Goal: Transaction & Acquisition: Purchase product/service

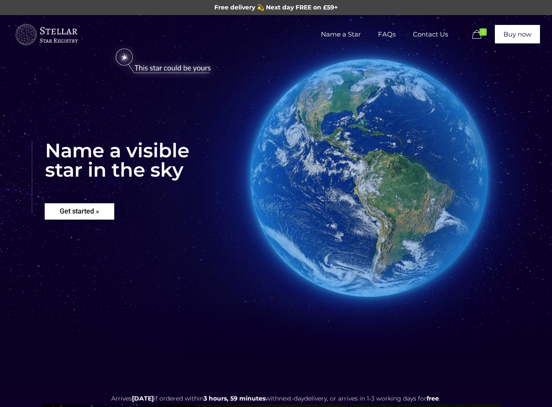
click at [81, 209] on rs-layer "Get started »" at bounding box center [80, 211] width 70 height 16
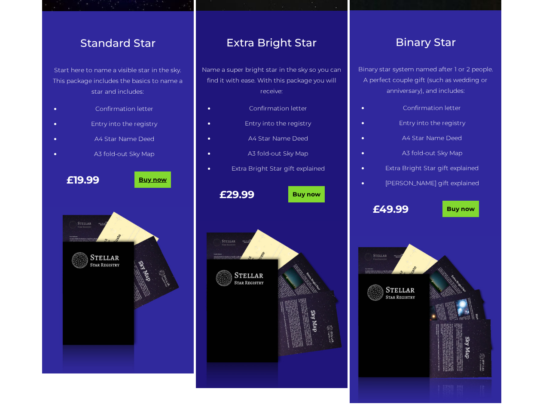
scroll to position [479, 0]
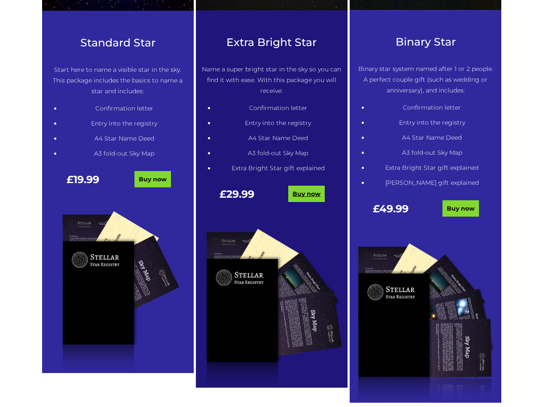
click at [302, 193] on link "Buy now" at bounding box center [306, 193] width 36 height 16
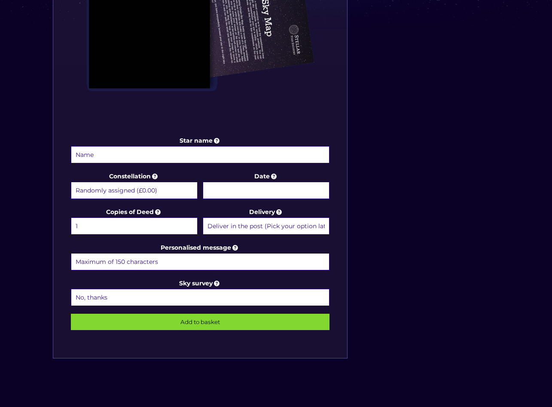
scroll to position [331, 0]
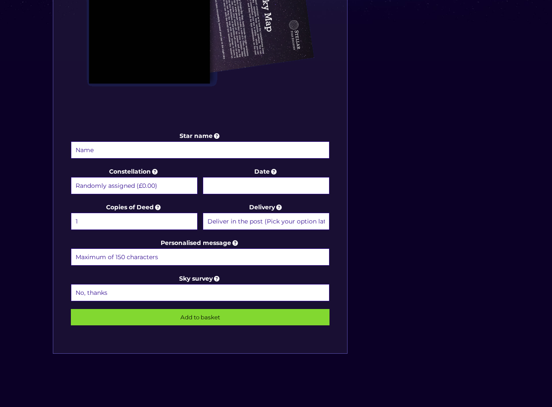
click at [183, 145] on input "Star name" at bounding box center [200, 149] width 259 height 17
click at [266, 224] on select "Deliver in the post (Pick your option later) Deliver in the post and by Email (…" at bounding box center [266, 221] width 127 height 17
select select "Deliver in the post and by Email (within 1 hour) (+£4.99)"
click at [203, 213] on select "Deliver in the post (Pick your option later) Deliver in the post and by Email (…" at bounding box center [266, 221] width 127 height 17
click at [365, 216] on div "Star name Star name two (Optional) Constellation Randomly assigned (£0.00) Aqua…" at bounding box center [276, 96] width 455 height 549
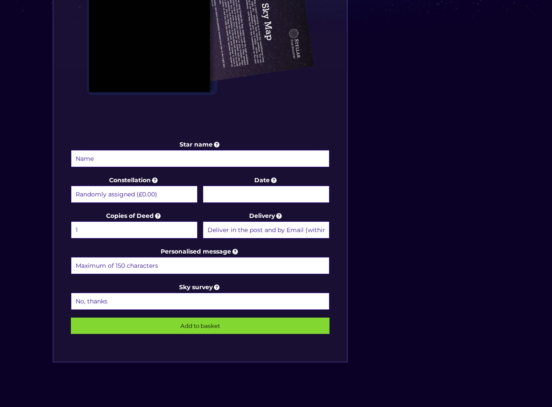
scroll to position [323, 0]
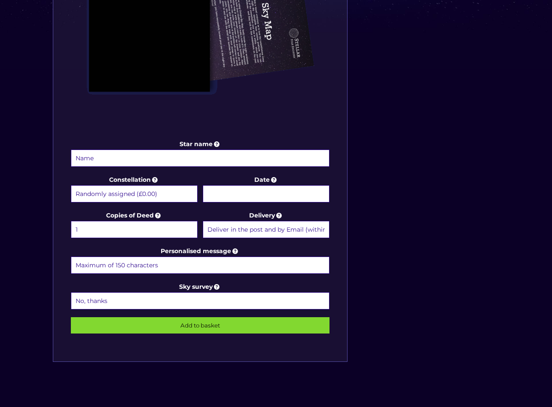
click at [153, 189] on select "Randomly assigned (£0.00) Aquarius - 20 Jan - 18 Feb (+£9.99) Aries - 21 Mar - …" at bounding box center [134, 193] width 127 height 17
click at [71, 185] on select "Randomly assigned (£0.00) Aquarius - 20 Jan - 18 Feb (+£9.99) Aries - 21 Mar - …" at bounding box center [134, 193] width 127 height 17
click at [176, 194] on select "Randomly assigned (£0.00) Aquarius - 20 Jan - 18 Feb (+£9.99) Aries - 21 Mar - …" at bounding box center [134, 193] width 127 height 17
select select "Randomly assigned (£0.00)"
click at [71, 185] on select "Randomly assigned (£0.00) Aquarius - 20 Jan - 18 Feb (+£9.99) Aries - 21 Mar - …" at bounding box center [134, 193] width 127 height 17
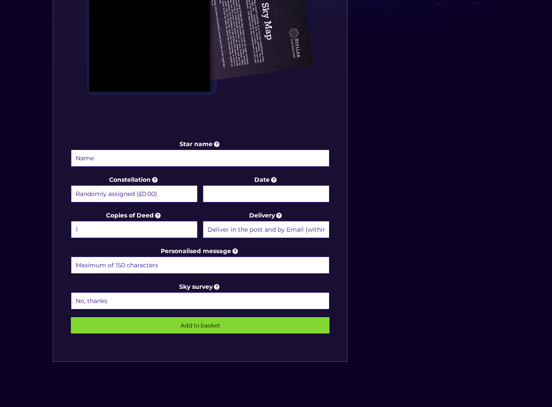
click at [365, 88] on div "Star name Star name two (Optional) Constellation Randomly assigned (£0.00) Aqua…" at bounding box center [276, 104] width 455 height 549
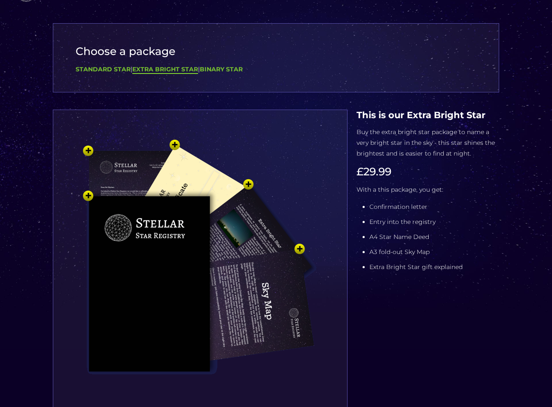
scroll to position [0, 0]
